Goal: Navigation & Orientation: Find specific page/section

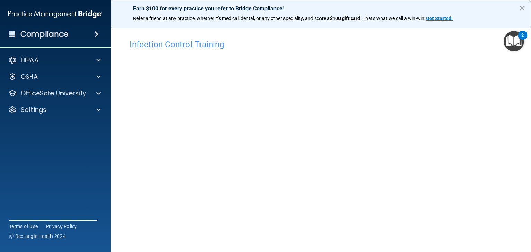
scroll to position [35, 0]
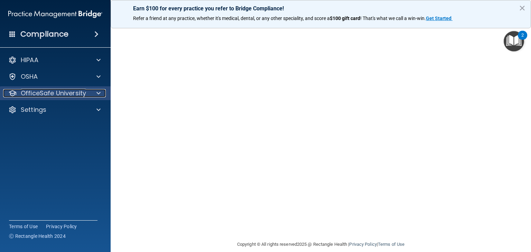
click at [36, 92] on p "OfficeSafe University" at bounding box center [53, 93] width 65 height 8
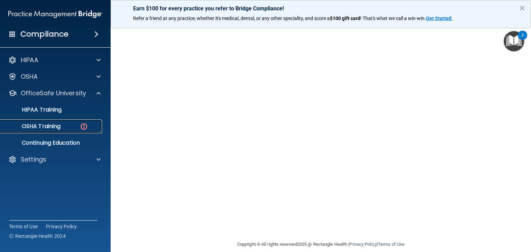
click at [53, 126] on p "OSHA Training" at bounding box center [32, 126] width 56 height 7
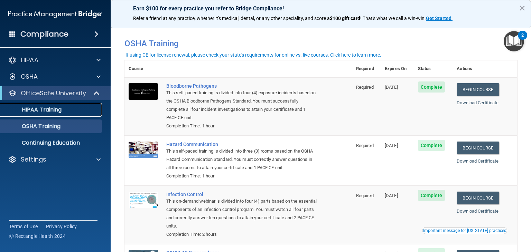
click at [50, 108] on p "HIPAA Training" at bounding box center [32, 110] width 57 height 7
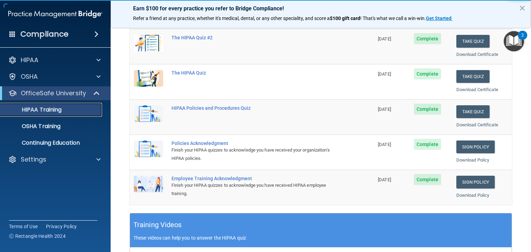
scroll to position [138, 0]
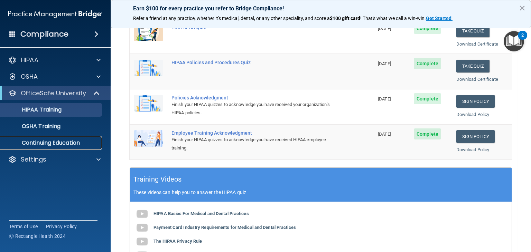
click at [43, 143] on p "Continuing Education" at bounding box center [51, 143] width 94 height 7
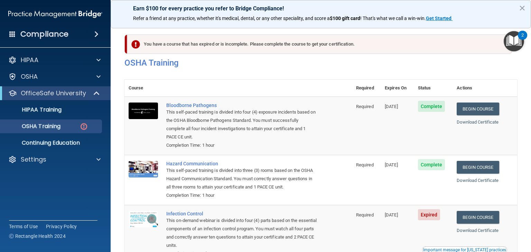
scroll to position [98, 0]
